Goal: Transaction & Acquisition: Purchase product/service

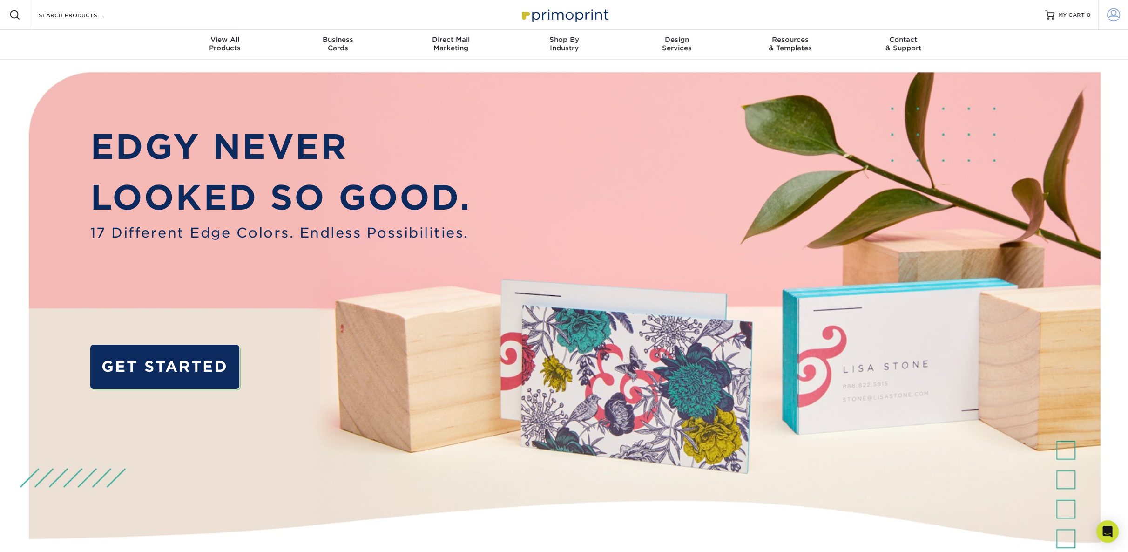
click at [1117, 11] on span at bounding box center [1113, 14] width 13 height 13
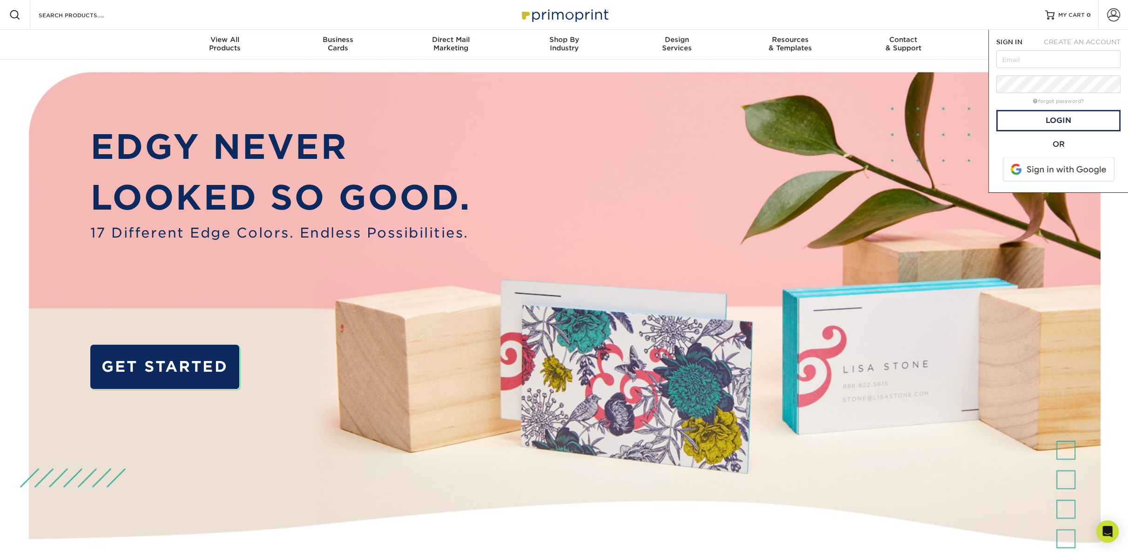
click at [1040, 171] on span at bounding box center [1059, 169] width 119 height 24
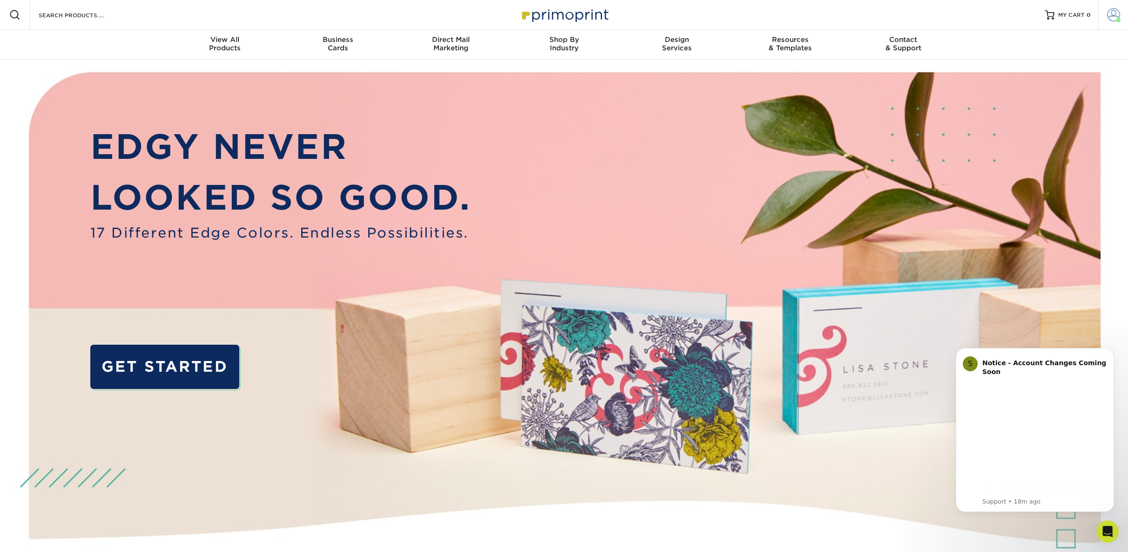
click at [1116, 14] on span at bounding box center [1113, 14] width 13 height 13
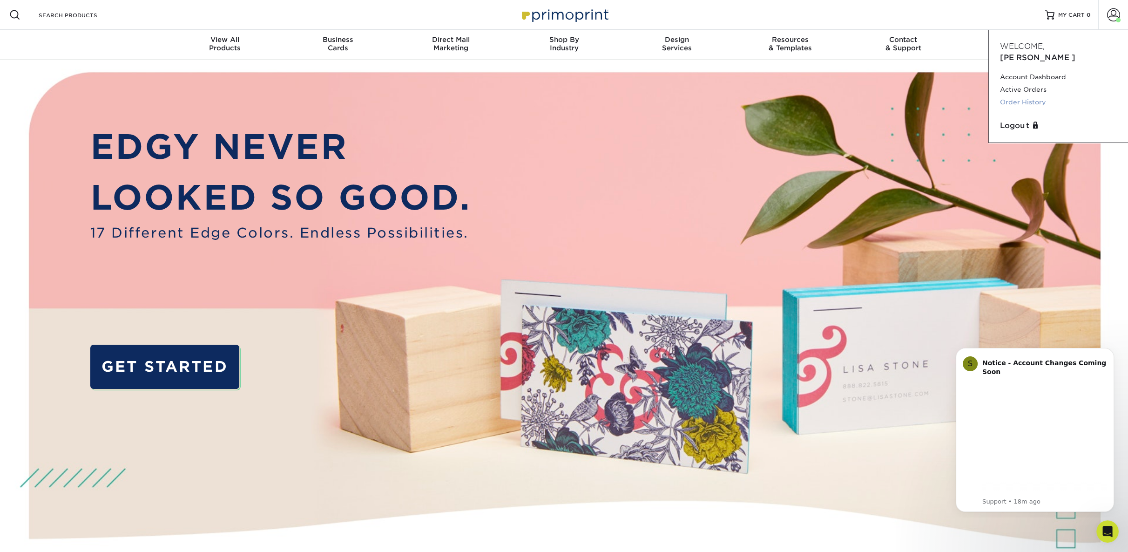
click at [1015, 96] on link "Order History" at bounding box center [1058, 102] width 117 height 13
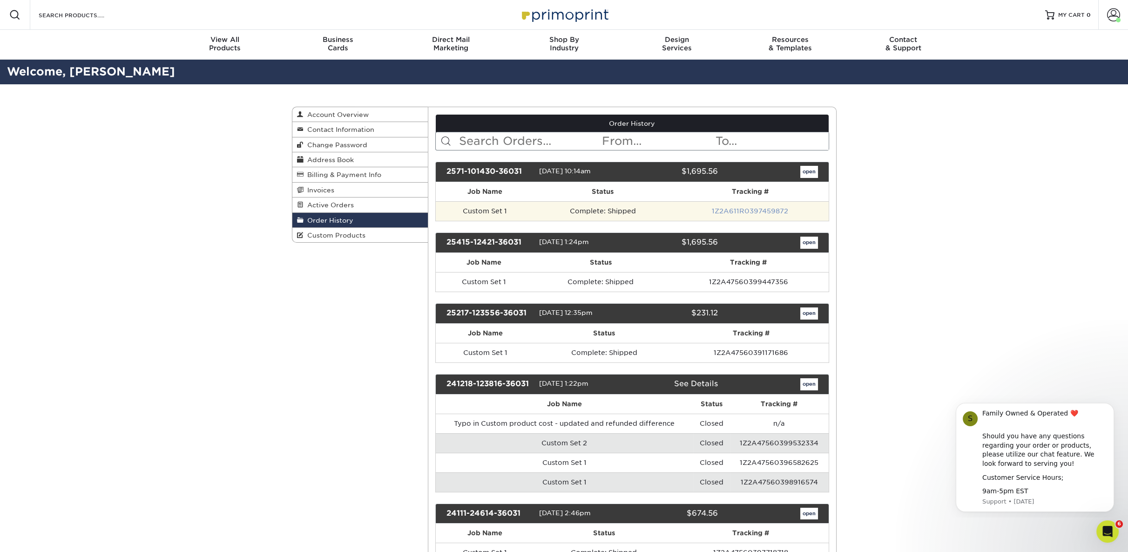
click at [729, 207] on link "1Z2A611R0397459872" at bounding box center [750, 210] width 76 height 7
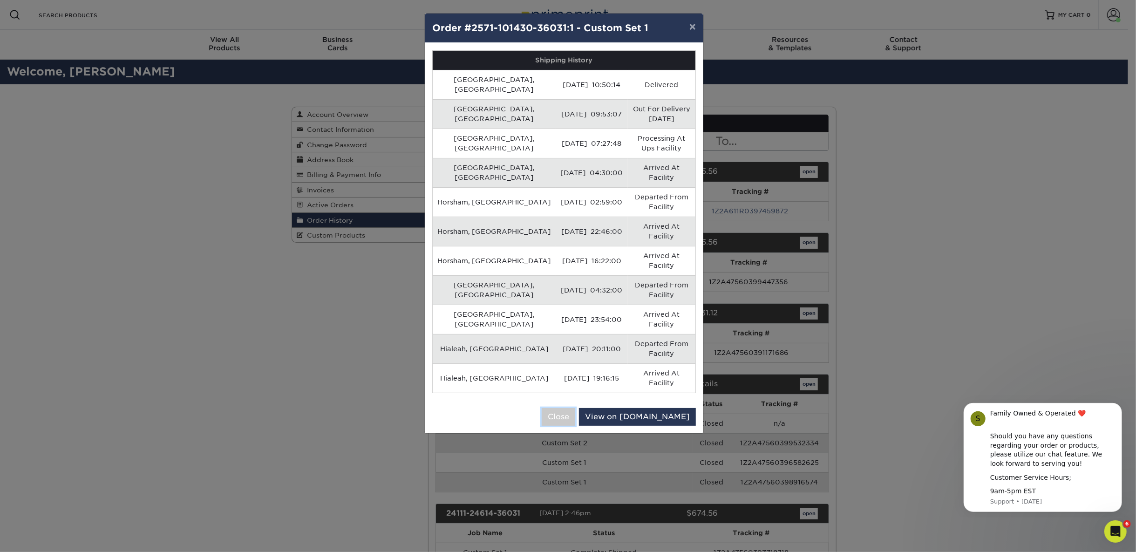
click at [575, 408] on button "Close" at bounding box center [559, 417] width 34 height 18
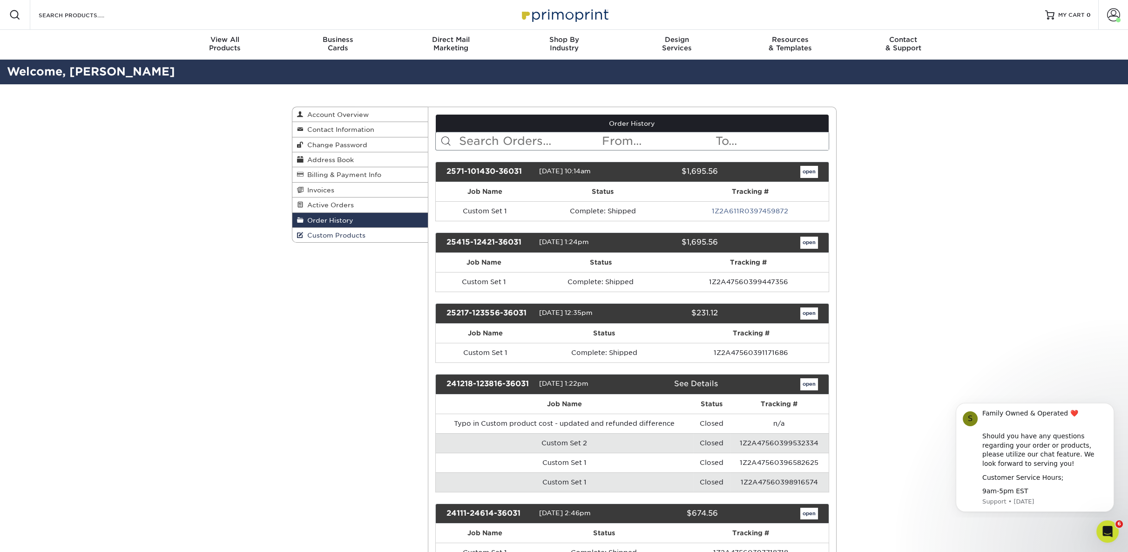
click at [324, 237] on link "Custom Products" at bounding box center [360, 235] width 136 height 14
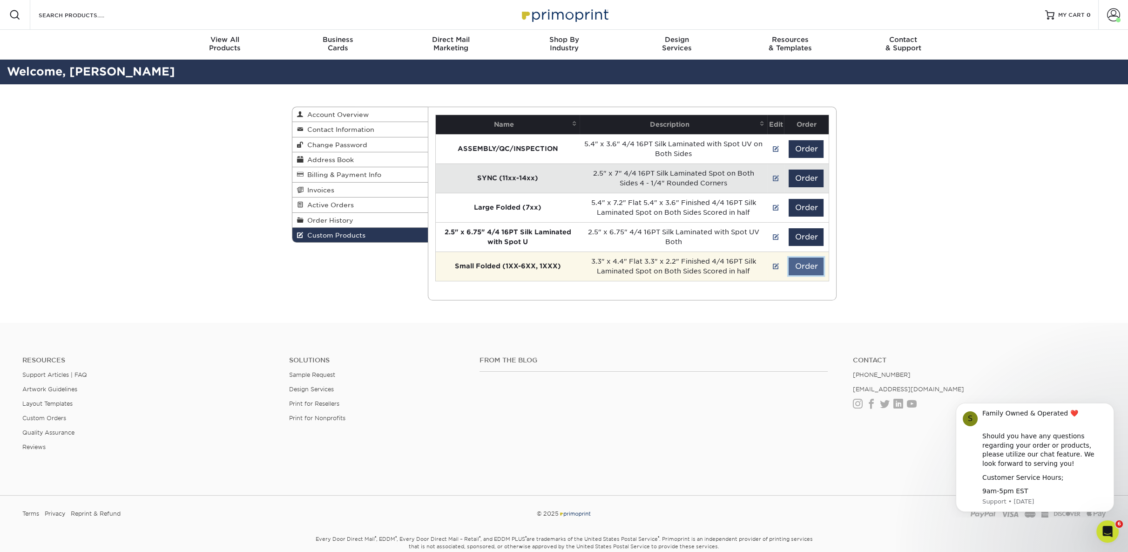
click at [819, 266] on button "Order" at bounding box center [806, 266] width 35 height 18
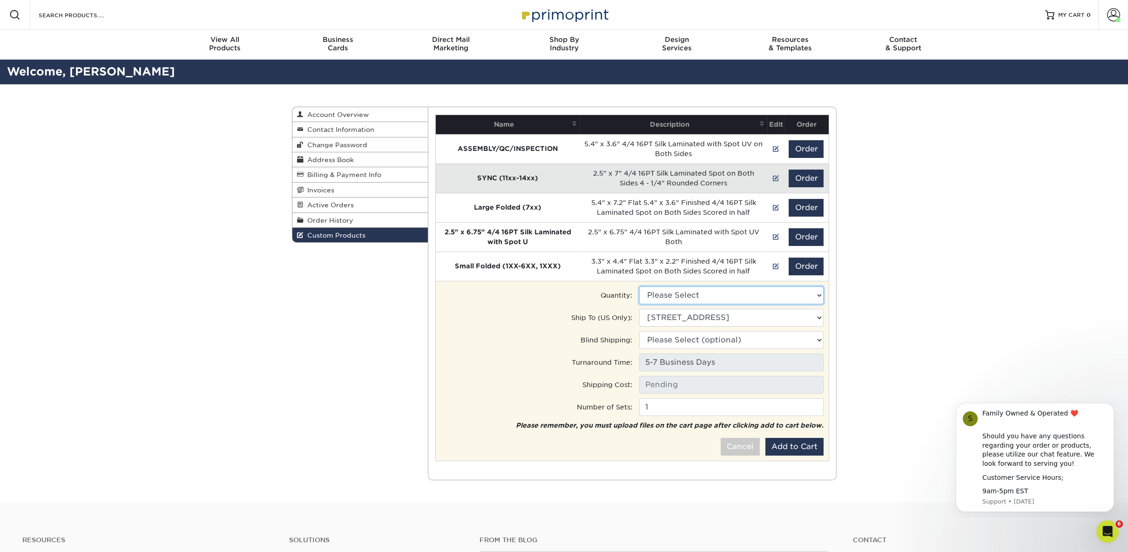
click at [732, 299] on select "Please Select 5000 - $1664.00" at bounding box center [731, 295] width 184 height 18
select select "0"
click at [639, 286] on select "Please Select 5000 - $1664.00" at bounding box center [731, 295] width 184 height 18
type input "Ground: $31.56"
click at [784, 446] on button "Add to Cart" at bounding box center [794, 447] width 58 height 18
